Goal: Ask a question

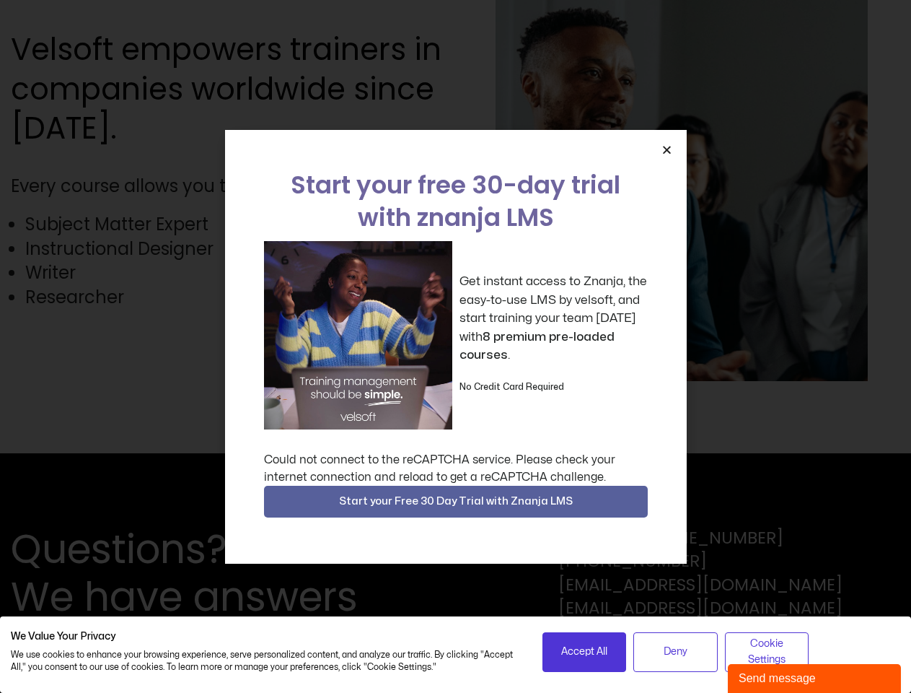
click at [455, 346] on div "Get instant access to Znanja, the easy-to-use LMS by velsoft, and start trainin…" at bounding box center [456, 335] width 384 height 188
click at [667, 149] on icon "Close" at bounding box center [667, 149] width 11 height 11
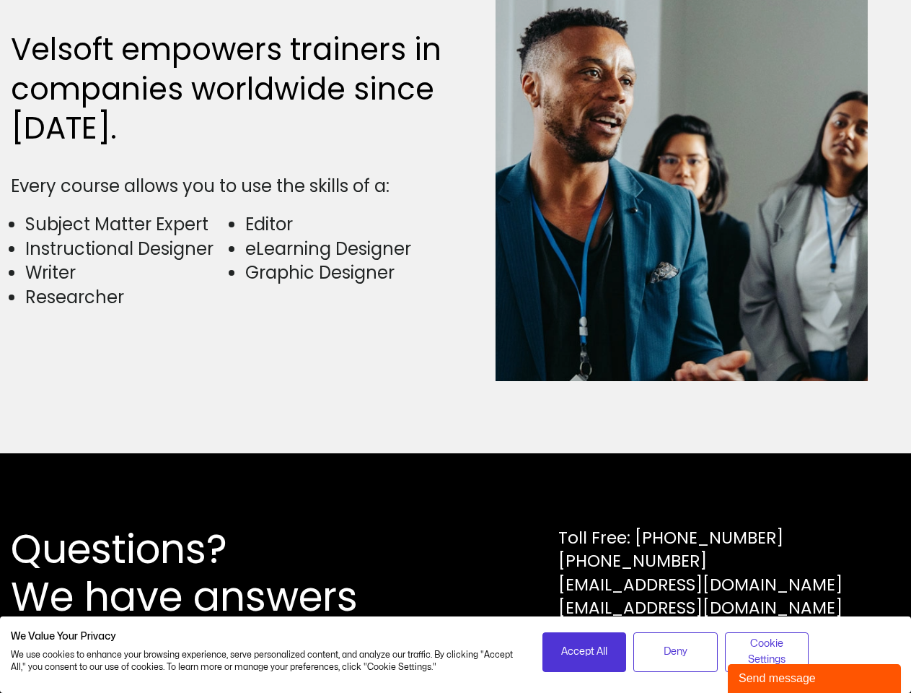
click at [456, 502] on div "Questions? We have answers Toll Free: [PHONE_NUMBER] [PHONE_NUMBER] [EMAIL_ADDR…" at bounding box center [455, 573] width 911 height 240
click at [585, 652] on span "Accept All" at bounding box center [584, 652] width 46 height 16
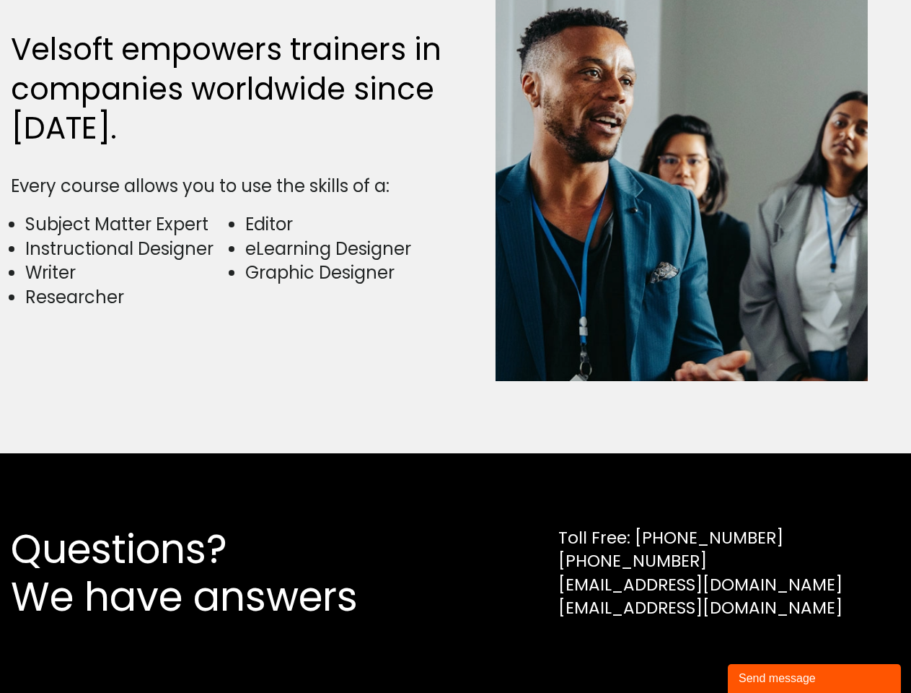
click at [675, 652] on div "Questions? We have answers Toll Free: [PHONE_NUMBER] [PHONE_NUMBER] [EMAIL_ADDR…" at bounding box center [455, 573] width 911 height 240
click at [767, 652] on div "Questions? We have answers Toll Free: [PHONE_NUMBER] [PHONE_NUMBER] [EMAIL_ADDR…" at bounding box center [455, 573] width 911 height 240
click at [815, 678] on div "Send message" at bounding box center [815, 678] width 152 height 17
